Goal: Task Accomplishment & Management: Manage account settings

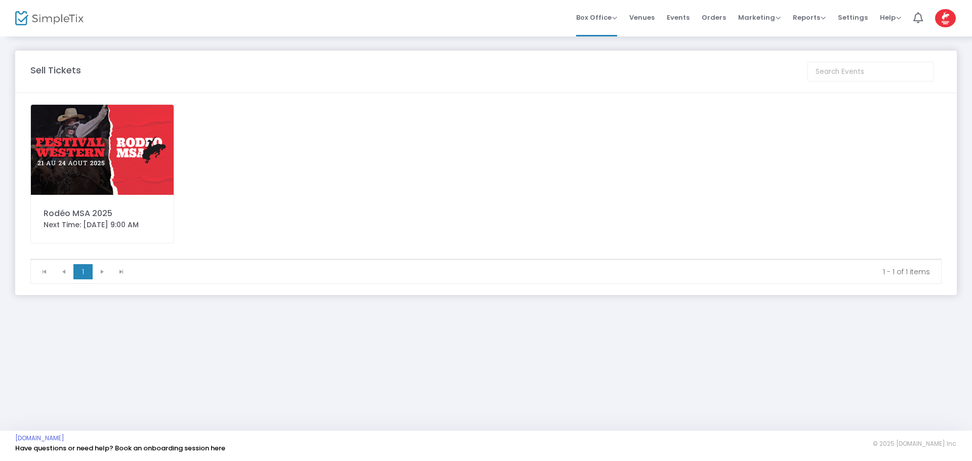
click at [105, 141] on img at bounding box center [102, 150] width 143 height 90
click at [722, 20] on span "Orders" at bounding box center [713, 18] width 24 height 26
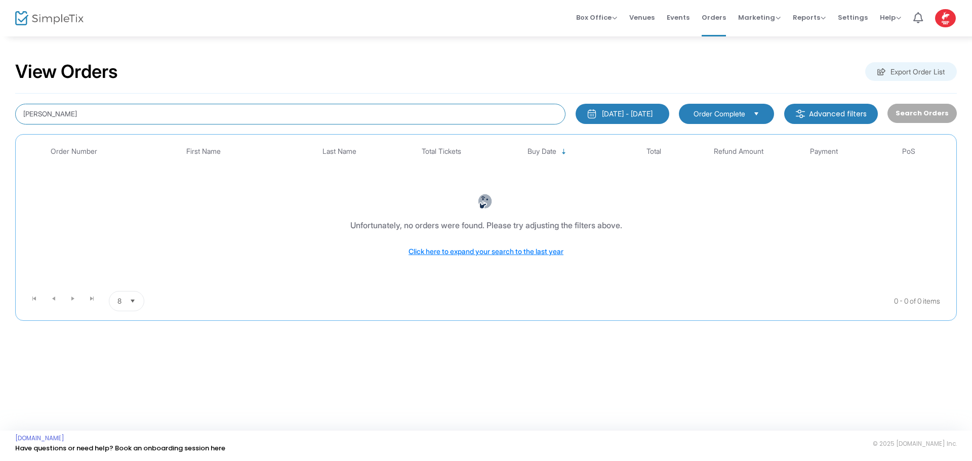
click at [395, 102] on div "[PERSON_NAME] [DATE] - [DATE] Last 30 Days [DATE] [DATE] This week This Month L…" at bounding box center [485, 207] width 941 height 227
click at [33, 115] on input "[PERSON_NAME]" at bounding box center [290, 114] width 550 height 21
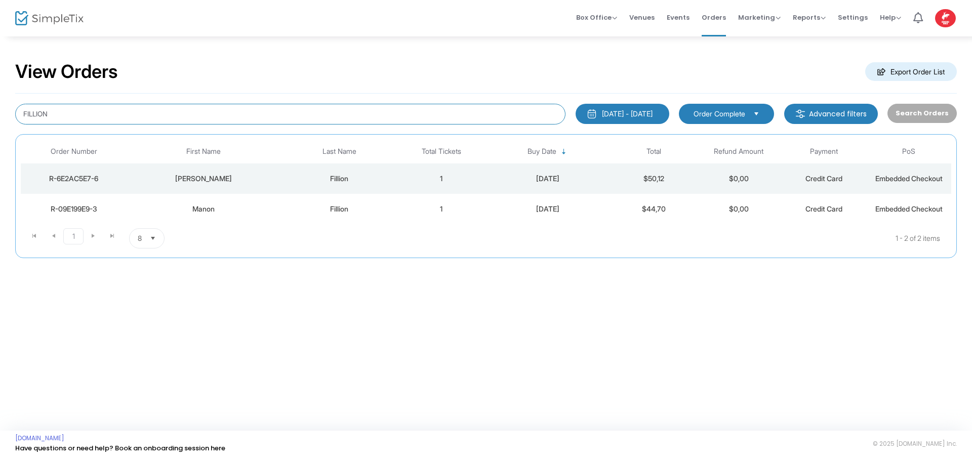
drag, startPoint x: 61, startPoint y: 109, endPoint x: -20, endPoint y: 112, distance: 81.0
click at [0, 112] on html "Processing... please wait Box Office Sell Tickets Bookings Sell Season Pass Ven…" at bounding box center [486, 230] width 972 height 461
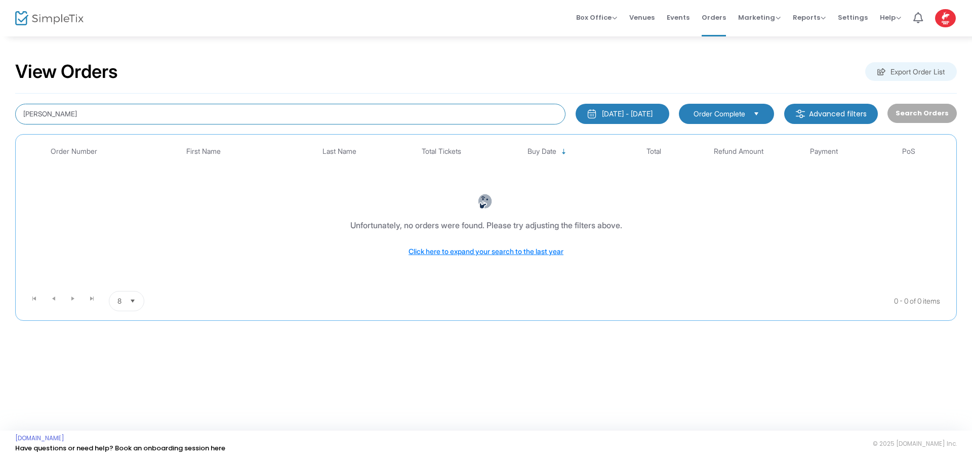
drag, startPoint x: 42, startPoint y: 113, endPoint x: -45, endPoint y: 111, distance: 87.0
click at [0, 111] on html "Processing... please wait Box Office Sell Tickets Bookings Sell Season Pass Ven…" at bounding box center [486, 230] width 972 height 461
type input "[PERSON_NAME]"
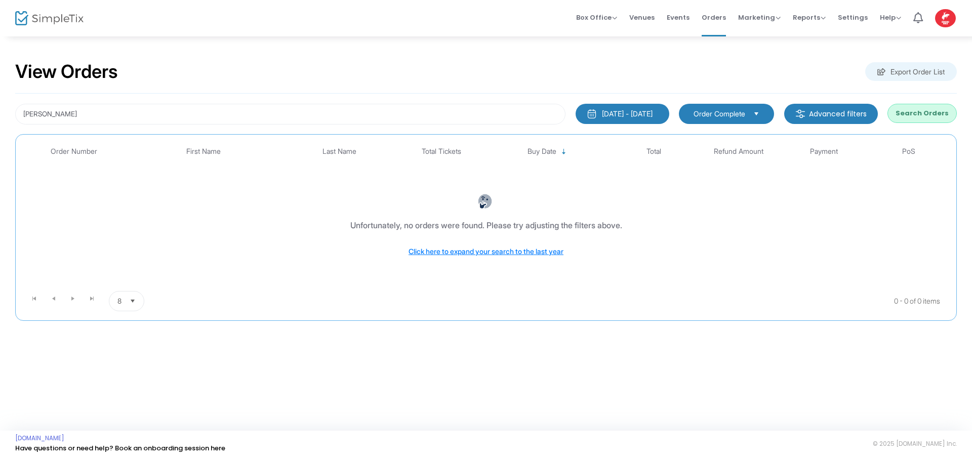
click at [909, 110] on button "Search Orders" at bounding box center [921, 113] width 69 height 19
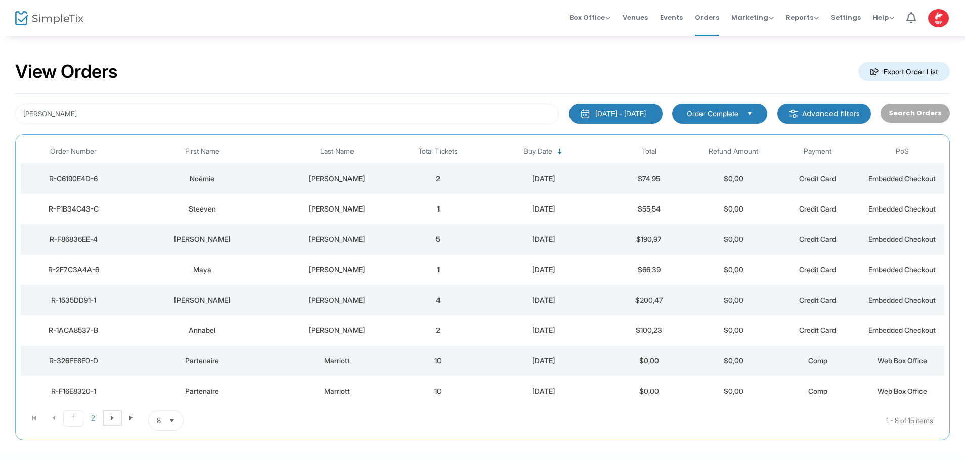
click at [116, 418] on span "Go to the next page" at bounding box center [112, 418] width 8 height 8
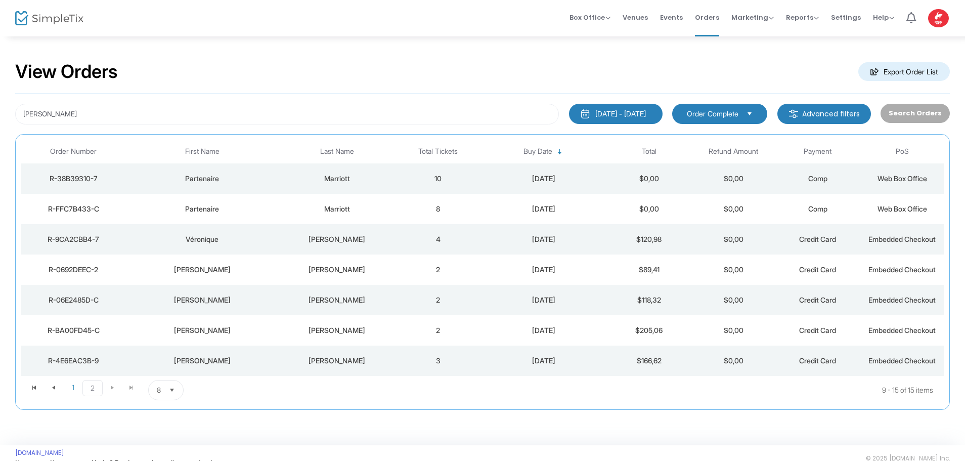
click at [437, 360] on td "3" at bounding box center [438, 361] width 85 height 30
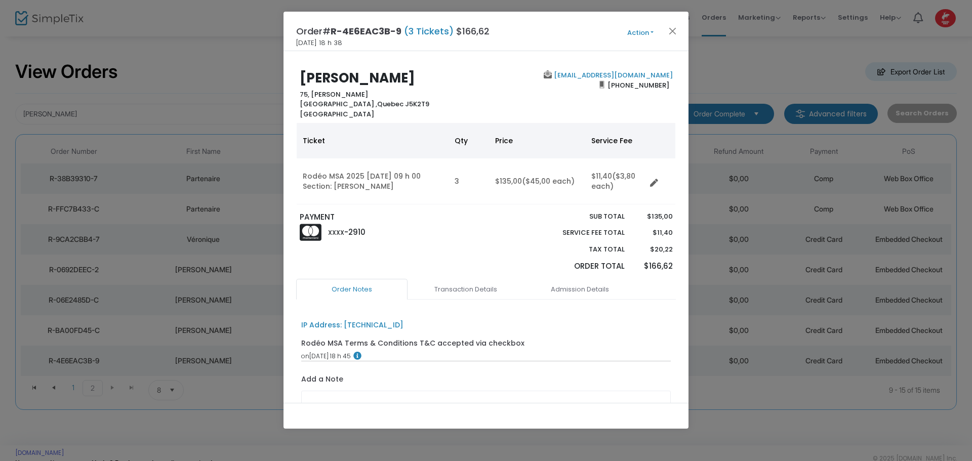
click at [628, 32] on button "Action" at bounding box center [640, 32] width 61 height 11
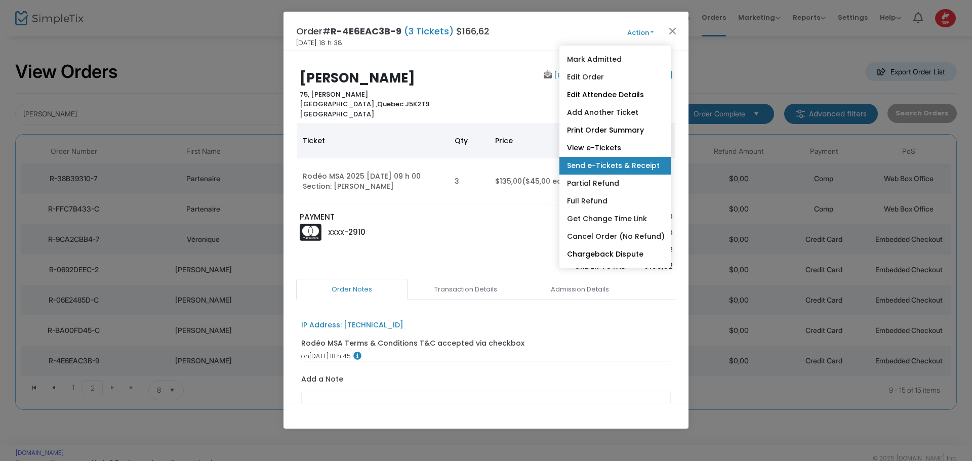
click at [618, 165] on link "Send e-Tickets & Receipt" at bounding box center [614, 166] width 111 height 18
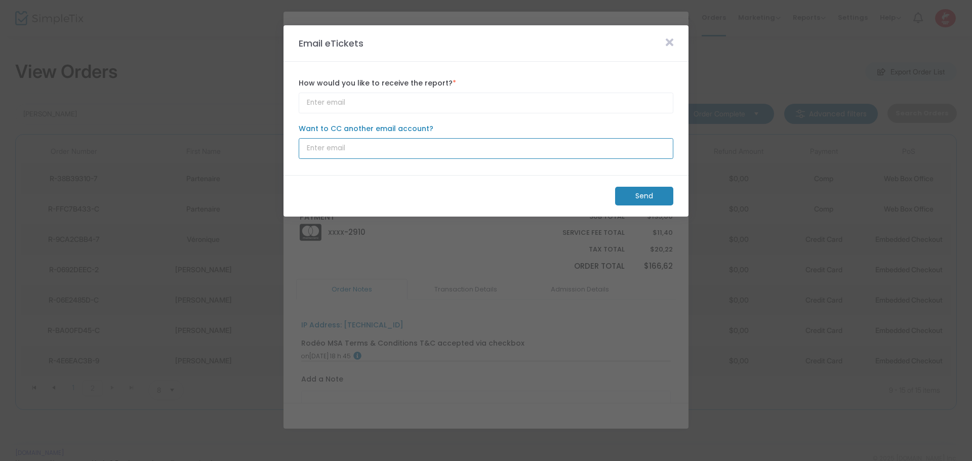
click at [356, 150] on input "Want to CC another email account?" at bounding box center [486, 148] width 374 height 21
paste input "[EMAIL_ADDRESS][DOMAIN_NAME]"
type input "[EMAIL_ADDRESS][DOMAIN_NAME]"
drag, startPoint x: 578, startPoint y: 36, endPoint x: 447, endPoint y: 114, distance: 152.5
click at [447, 114] on m-panel "Email eTickets How would you like to receive the report? * Email is required. […" at bounding box center [485, 120] width 405 height 191
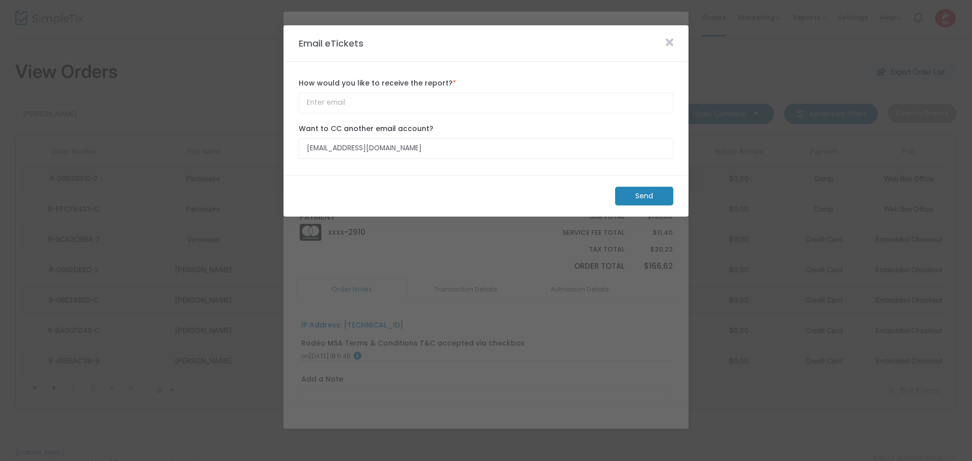
click at [643, 190] on m-button "Send" at bounding box center [644, 196] width 58 height 19
